Goal: Check status: Check status

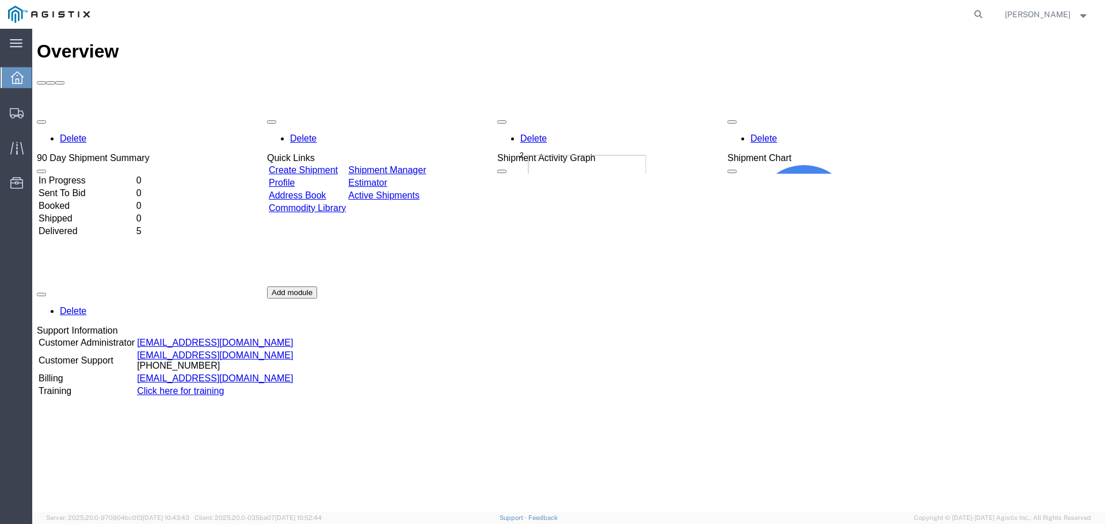
click at [127, 226] on td "Delivered" at bounding box center [86, 232] width 97 height 12
click at [98, 226] on td "Delivered" at bounding box center [86, 232] width 97 height 12
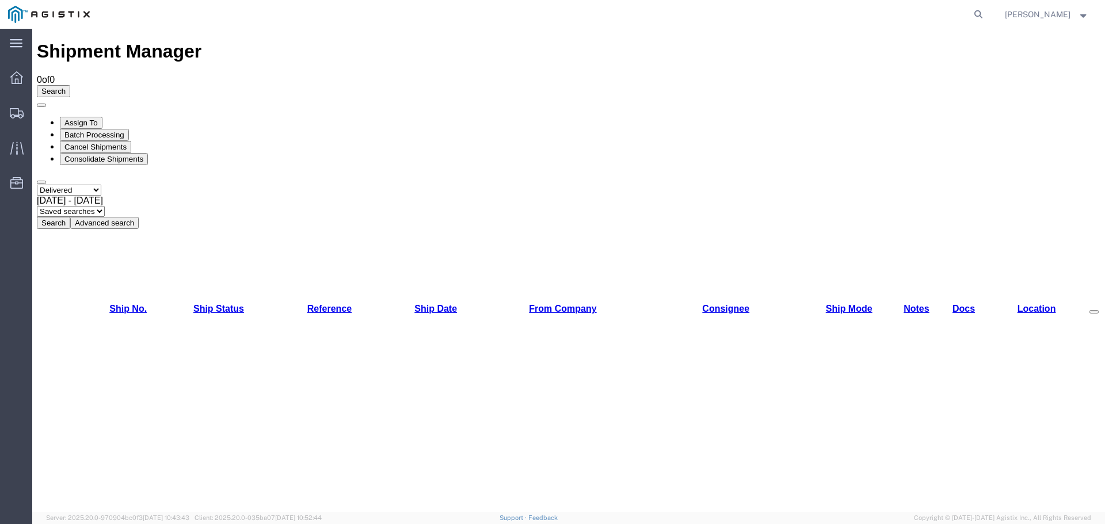
click at [103, 196] on span "[DATE] - [DATE]" at bounding box center [70, 201] width 66 height 10
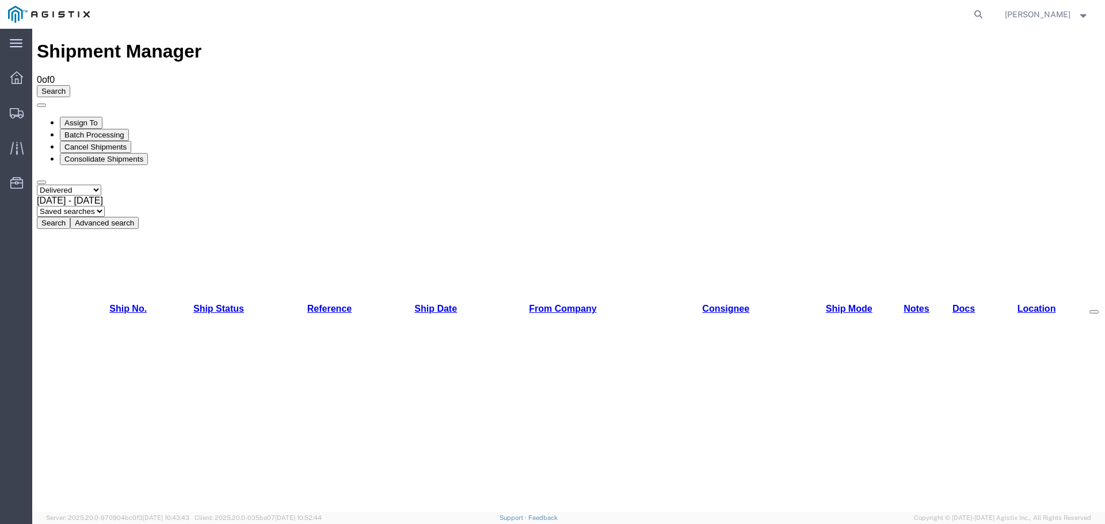
click at [70, 217] on button "Search" at bounding box center [53, 223] width 33 height 12
